Goal: Navigation & Orientation: Find specific page/section

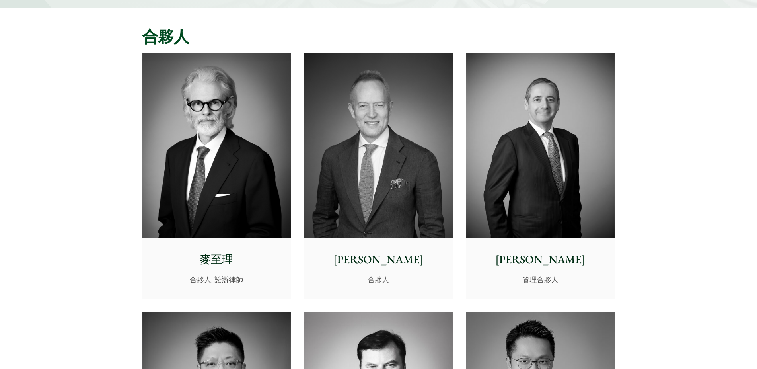
scroll to position [134, 0]
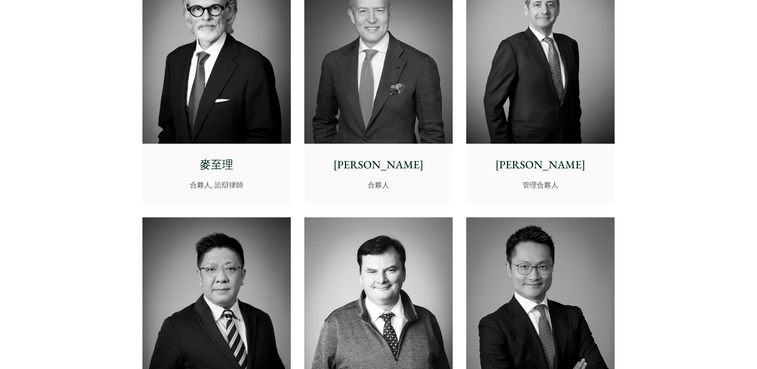
scroll to position [0, 0]
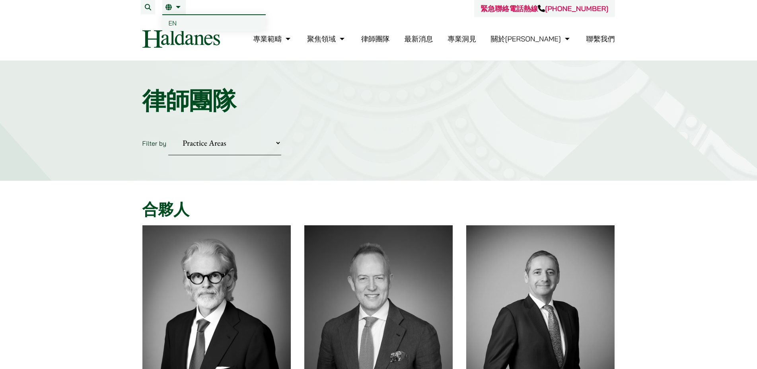
click at [177, 6] on link "繁" at bounding box center [173, 7] width 17 height 6
click at [179, 19] on link "EN" at bounding box center [213, 23] width 103 height 16
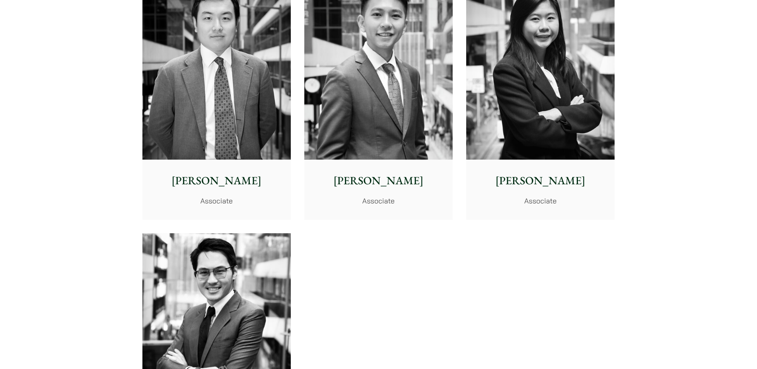
scroll to position [3073, 0]
